Goal: Communication & Community: Answer question/provide support

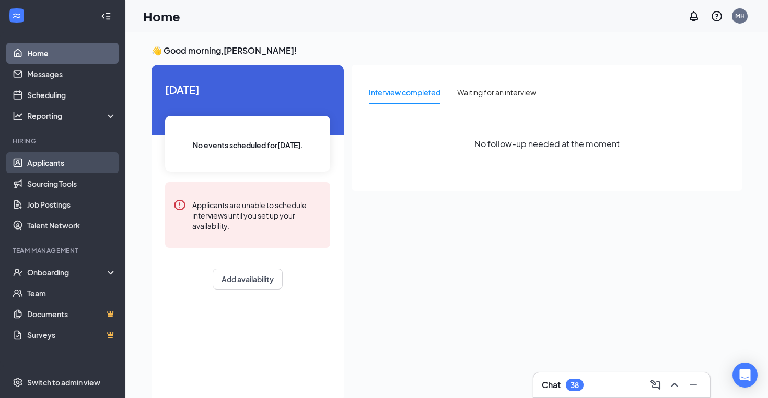
click at [53, 165] on link "Applicants" at bounding box center [71, 162] width 89 height 21
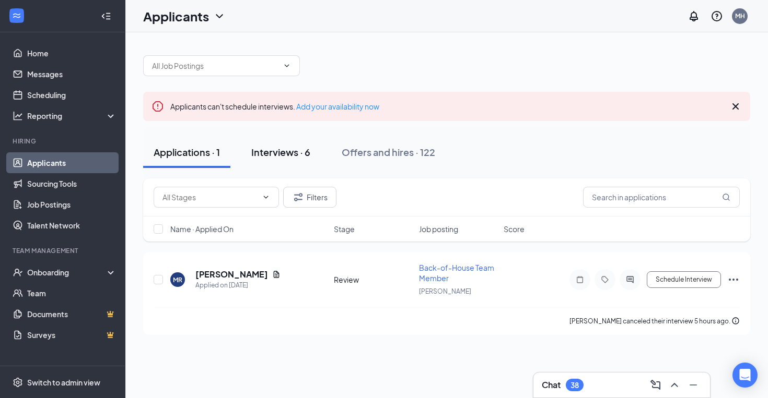
click at [293, 148] on div "Interviews · 6" at bounding box center [280, 152] width 59 height 13
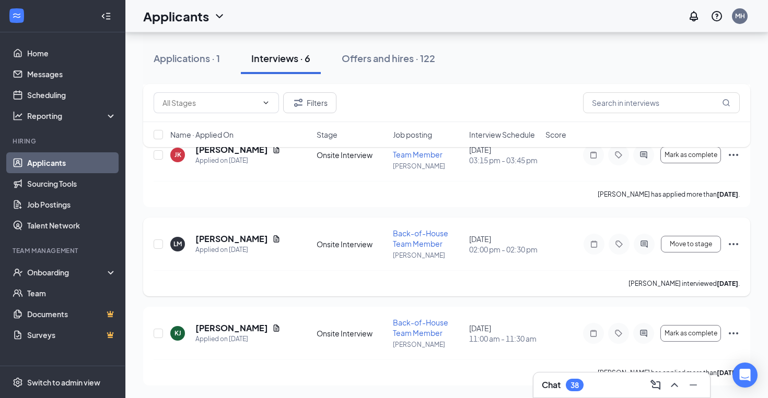
scroll to position [381, 0]
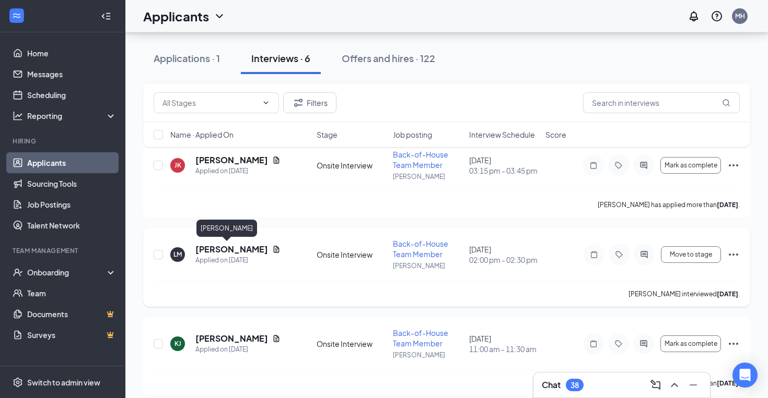
click at [220, 249] on h5 "[PERSON_NAME]" at bounding box center [231, 249] width 73 height 11
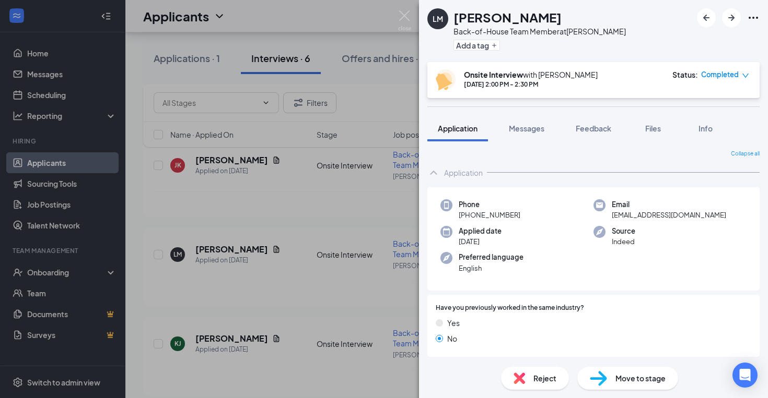
scroll to position [22, 0]
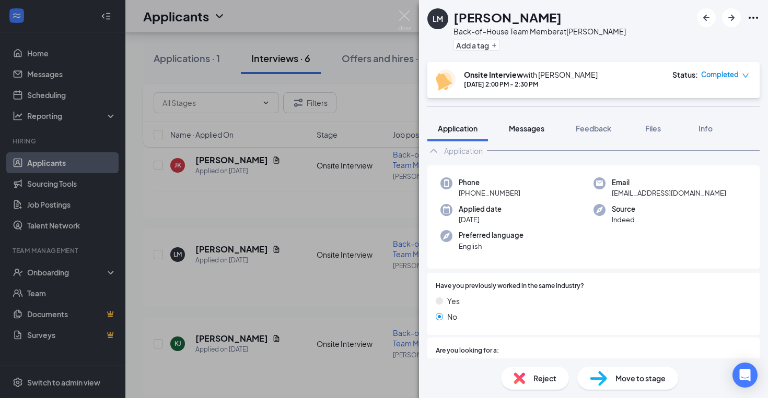
click at [526, 135] on button "Messages" at bounding box center [526, 128] width 56 height 26
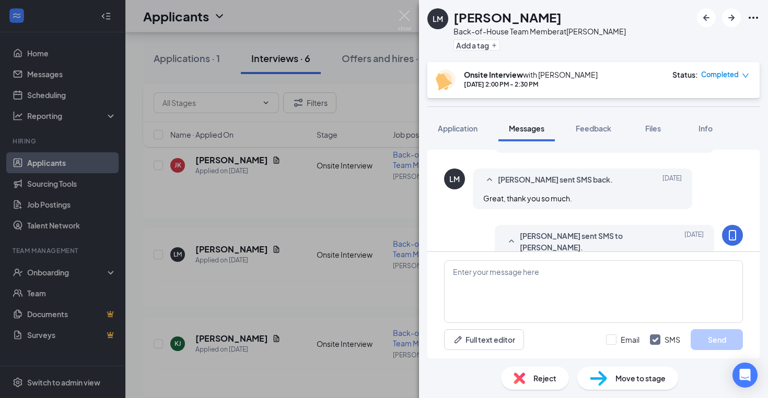
scroll to position [633, 0]
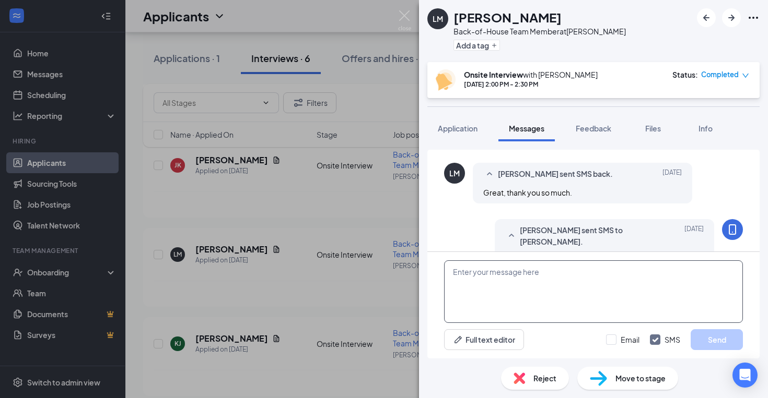
click at [474, 276] on textarea at bounding box center [593, 292] width 299 height 63
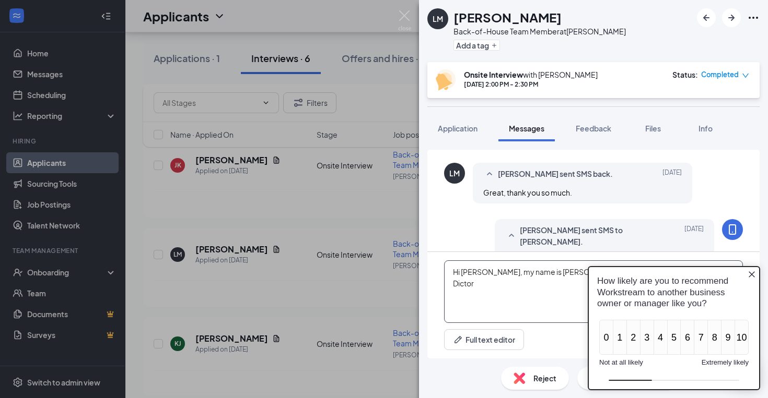
scroll to position [0, 0]
click at [749, 276] on icon "Close button" at bounding box center [751, 275] width 6 height 6
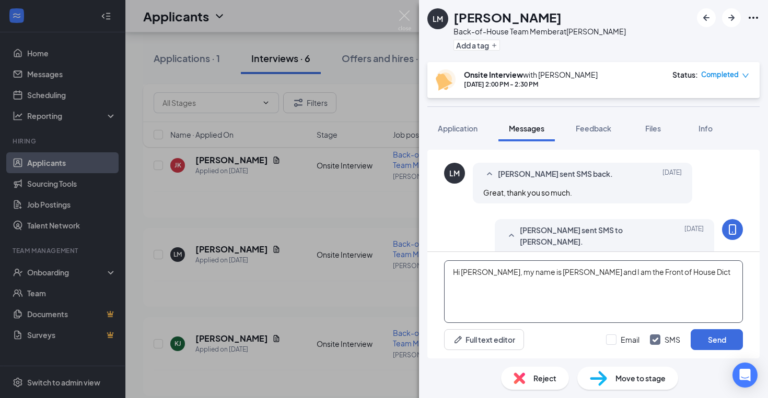
click at [649, 273] on textarea "Hi [PERSON_NAME], my name is [PERSON_NAME] and I am the Front of House Dict" at bounding box center [593, 292] width 299 height 63
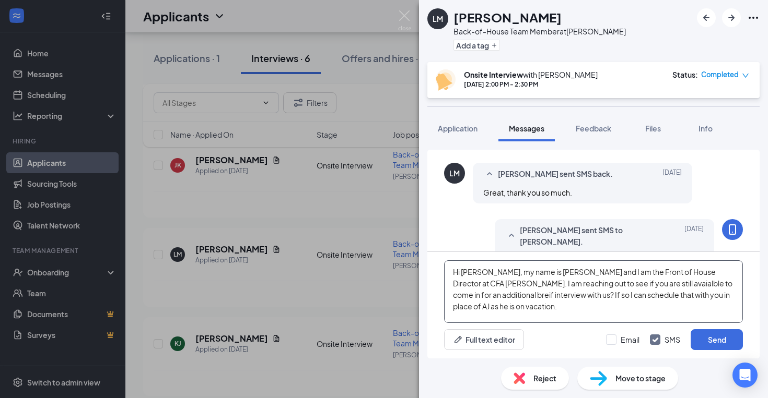
click at [588, 283] on textarea "Hi [PERSON_NAME], my name is [PERSON_NAME] and I am the Front of House Director…" at bounding box center [593, 292] width 299 height 63
click at [501, 301] on textarea "Hi [PERSON_NAME], my name is [PERSON_NAME] and I am the Front of House Director…" at bounding box center [593, 292] width 299 height 63
click at [717, 283] on textarea "Hi [PERSON_NAME], my name is [PERSON_NAME] and I am the Front of House Director…" at bounding box center [593, 292] width 299 height 63
click at [712, 308] on textarea "Hi [PERSON_NAME], my name is [PERSON_NAME] and I am the Front of House Director…" at bounding box center [593, 292] width 299 height 63
type textarea "Hi [PERSON_NAME], my name is [PERSON_NAME] and I am the Front of House Director…"
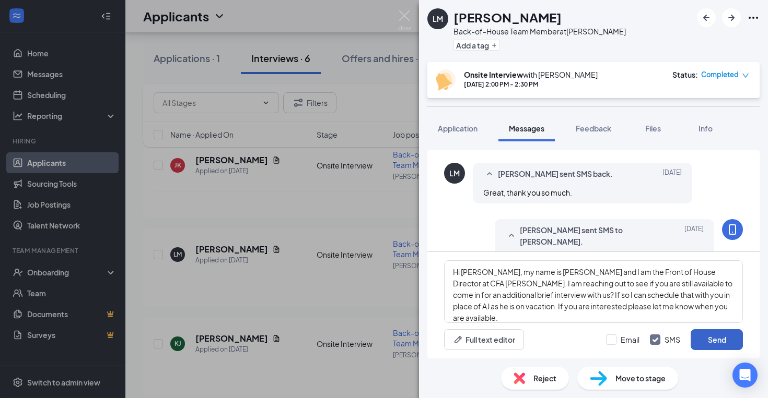
click at [716, 346] on button "Send" at bounding box center [716, 340] width 52 height 21
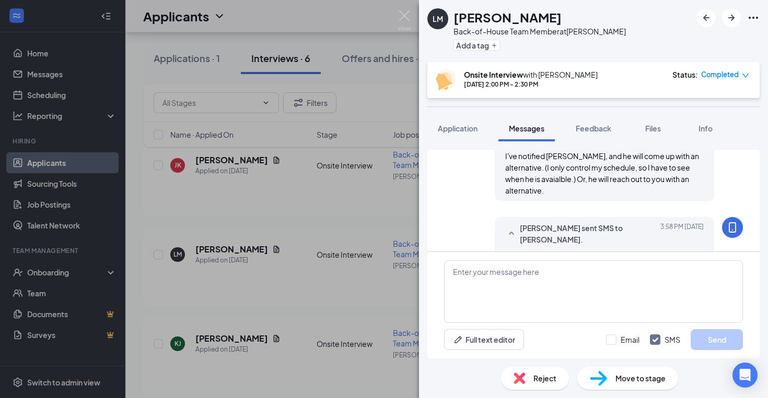
scroll to position [747, 0]
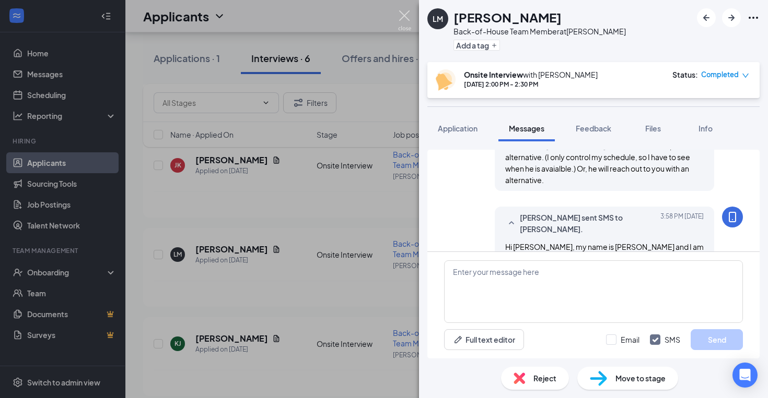
click at [406, 11] on img at bounding box center [404, 20] width 13 height 20
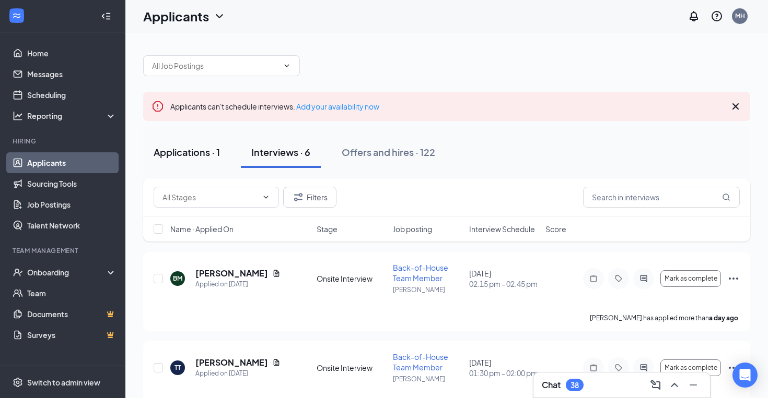
click at [189, 156] on div "Applications · 1" at bounding box center [187, 152] width 66 height 13
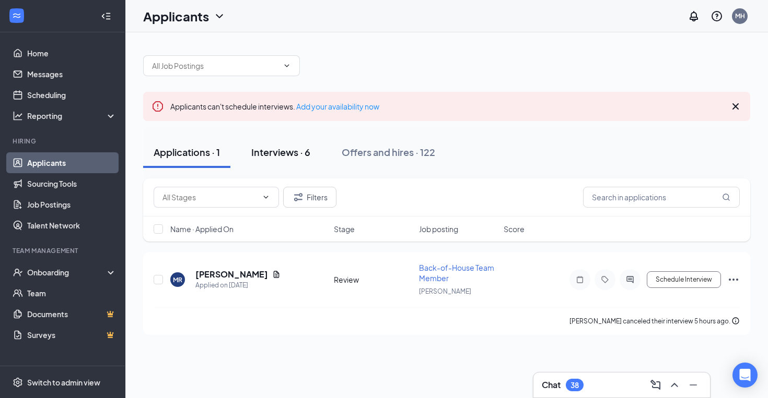
click at [289, 156] on div "Interviews · 6" at bounding box center [280, 152] width 59 height 13
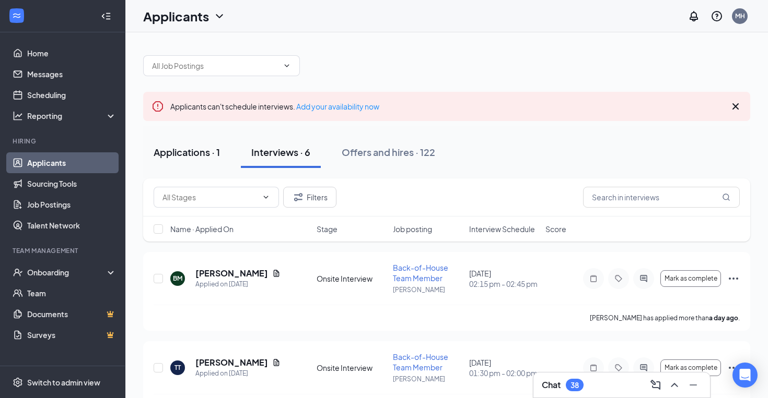
click at [198, 152] on div "Applications · 1" at bounding box center [187, 152] width 66 height 13
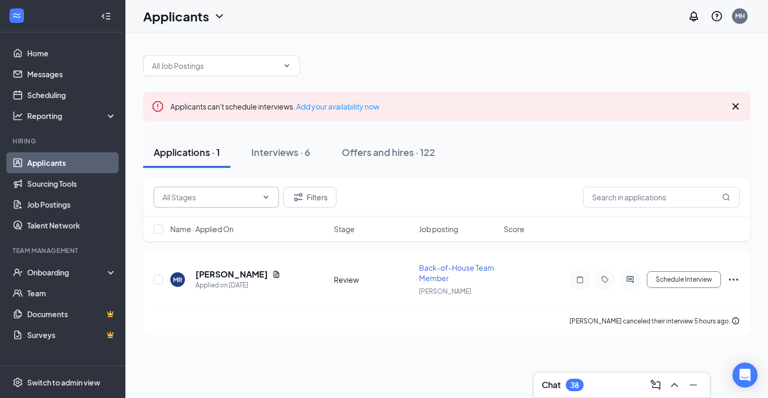
click at [262, 201] on icon "ChevronDown" at bounding box center [266, 197] width 8 height 8
click at [250, 195] on input "text" at bounding box center [209, 197] width 95 height 11
click at [468, 190] on div "Application (2) Review (1) Filters" at bounding box center [447, 197] width 586 height 21
click at [736, 107] on icon "Cross" at bounding box center [735, 106] width 13 height 13
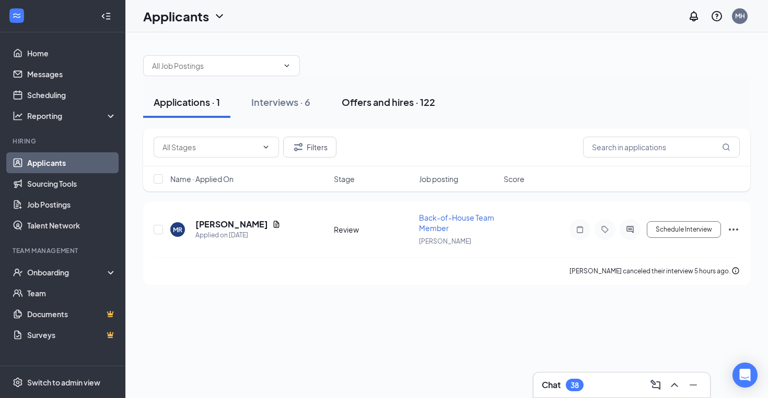
click at [385, 104] on div "Offers and hires · 122" at bounding box center [388, 102] width 93 height 13
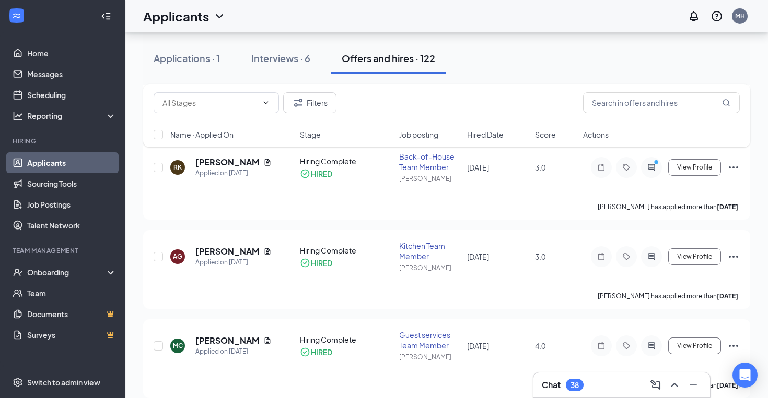
scroll to position [420, 0]
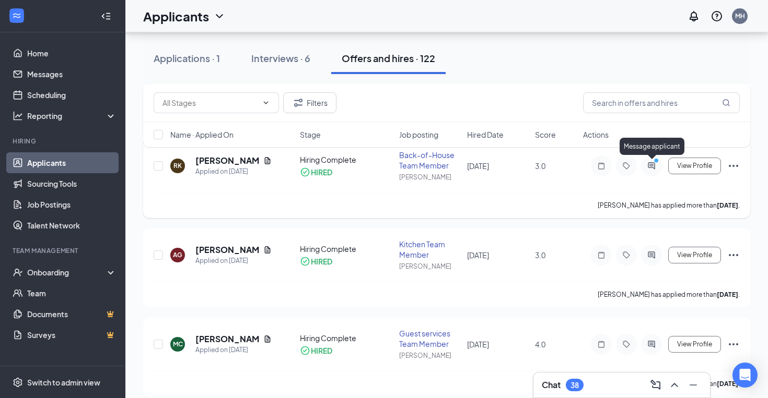
click at [652, 167] on icon "ActiveChat" at bounding box center [651, 166] width 13 height 8
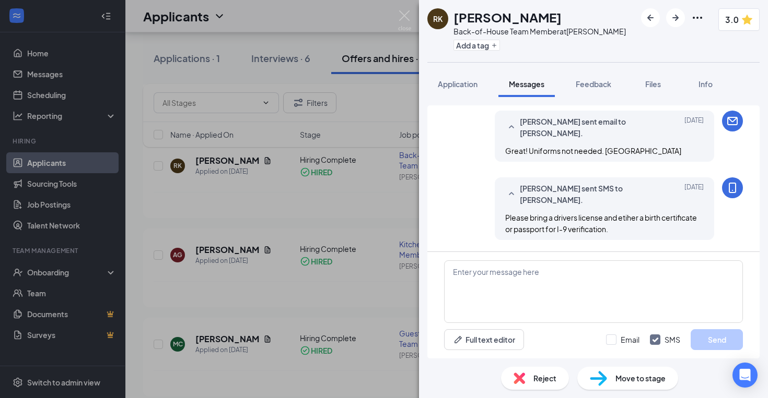
scroll to position [412, 0]
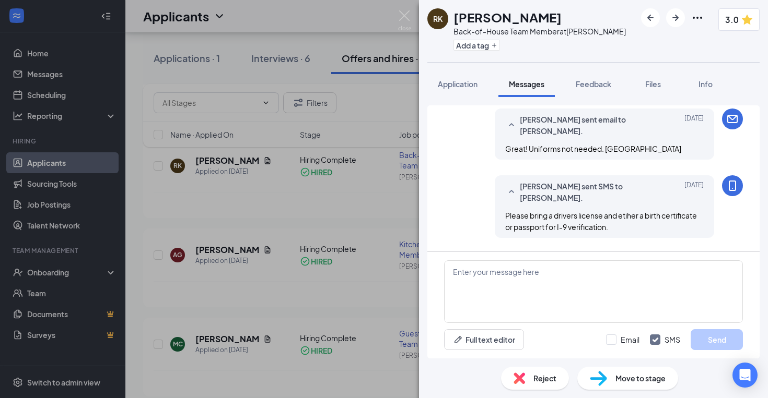
click at [410, 17] on img at bounding box center [404, 20] width 13 height 20
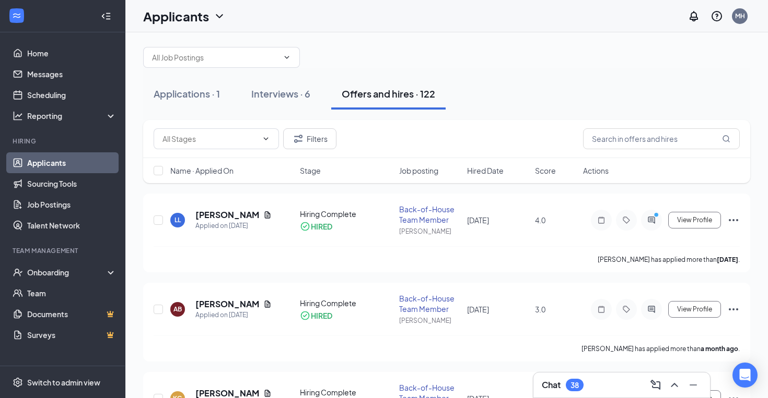
scroll to position [7, 0]
click at [698, 309] on span "View Profile" at bounding box center [694, 310] width 35 height 7
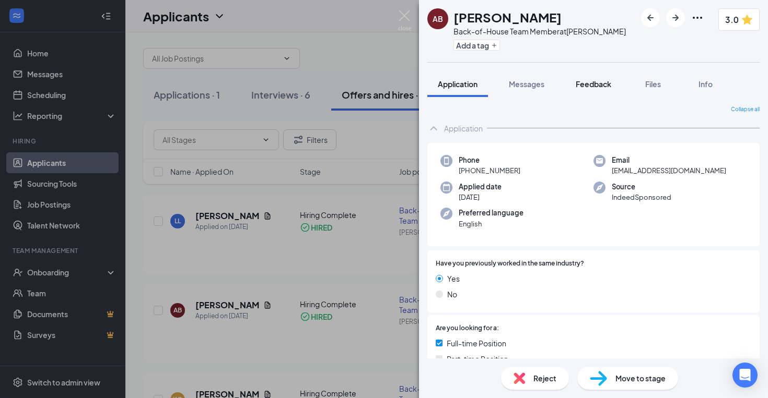
click at [580, 90] on button "Feedback" at bounding box center [593, 84] width 56 height 26
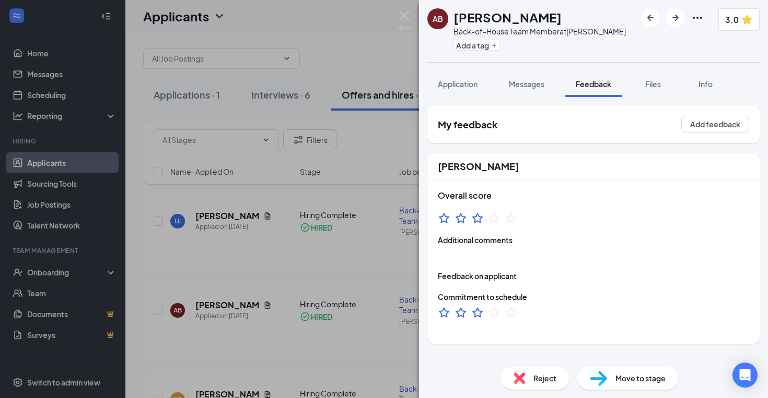
scroll to position [62, 0]
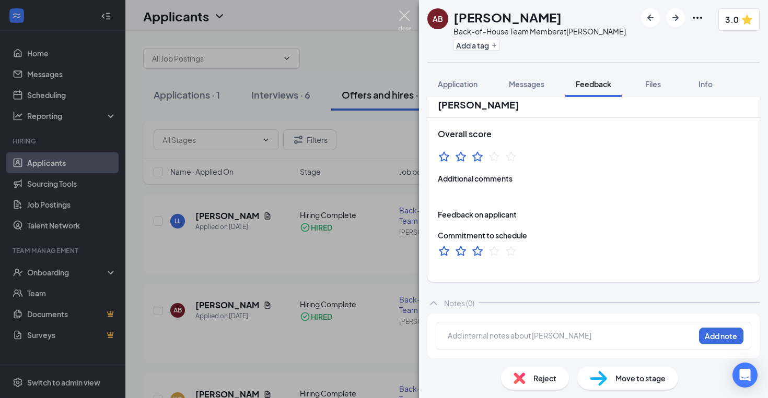
click at [408, 26] on img at bounding box center [404, 20] width 13 height 20
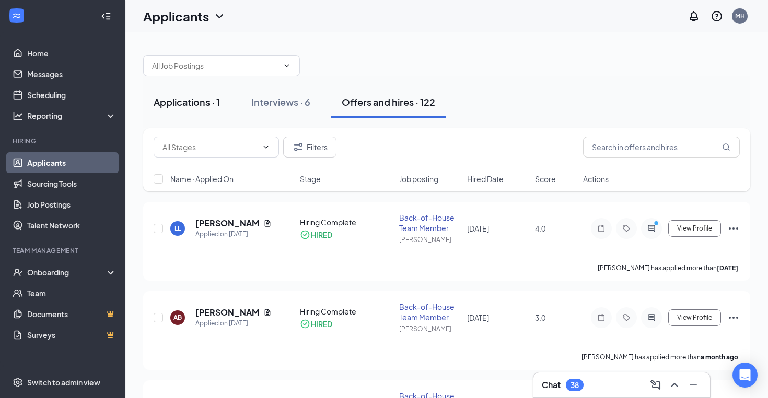
click at [218, 109] on button "Applications · 1" at bounding box center [186, 102] width 87 height 31
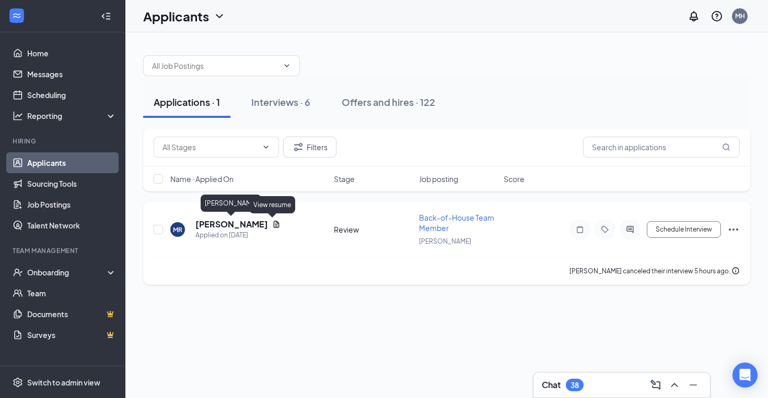
click at [241, 227] on h5 "[PERSON_NAME]" at bounding box center [231, 224] width 73 height 11
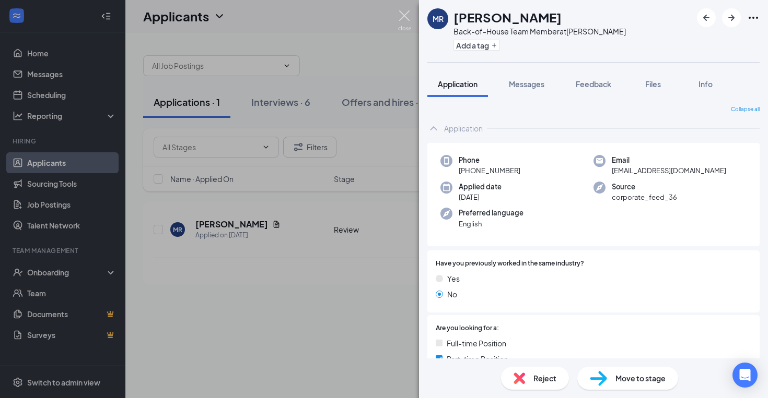
click at [410, 18] on img at bounding box center [404, 20] width 13 height 20
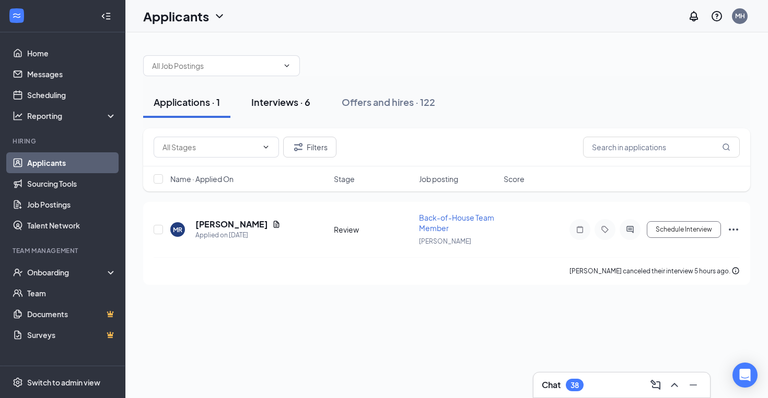
click at [281, 101] on div "Interviews · 6" at bounding box center [280, 102] width 59 height 13
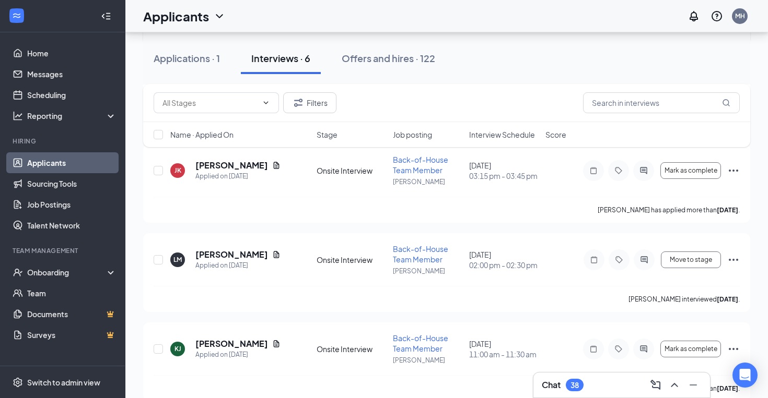
scroll to position [342, 0]
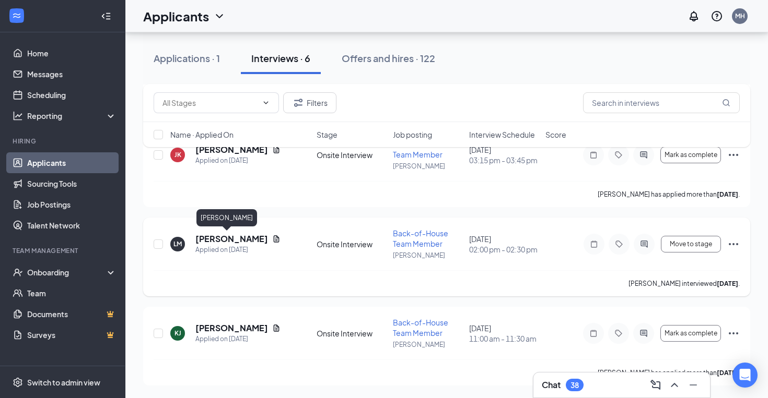
click at [215, 237] on h5 "[PERSON_NAME]" at bounding box center [231, 238] width 73 height 11
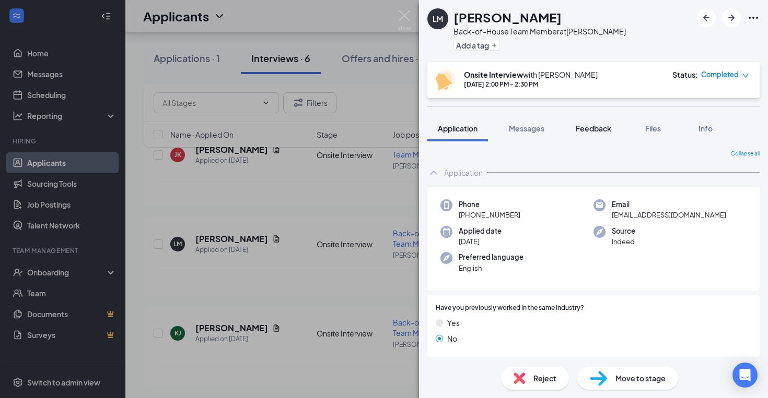
click at [606, 135] on button "Feedback" at bounding box center [593, 128] width 56 height 26
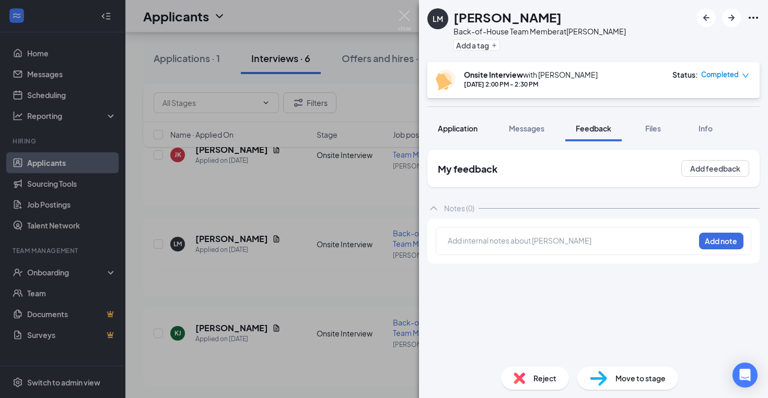
click at [480, 124] on button "Application" at bounding box center [457, 128] width 61 height 26
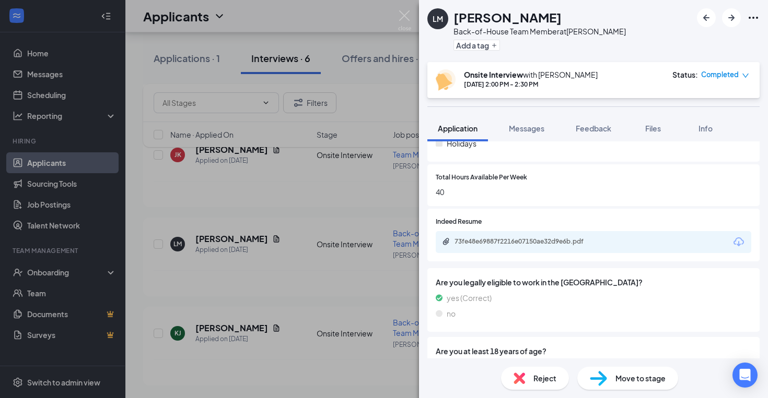
scroll to position [440, 0]
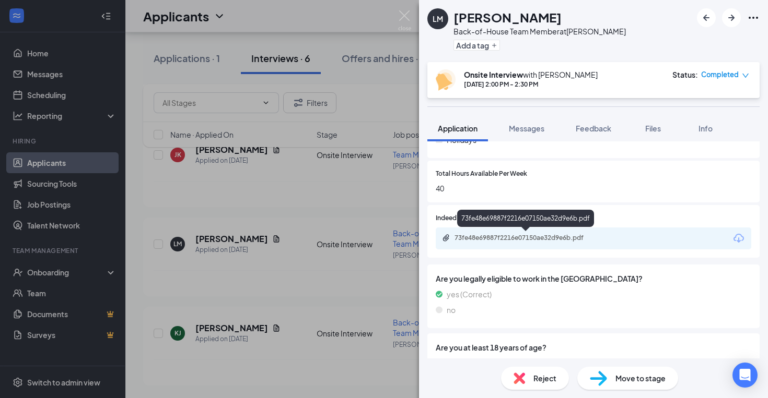
click at [504, 235] on div "73fe48e69887f2216e07150ae32d9e6b.pdf" at bounding box center [527, 238] width 146 height 8
